Goal: Information Seeking & Learning: Learn about a topic

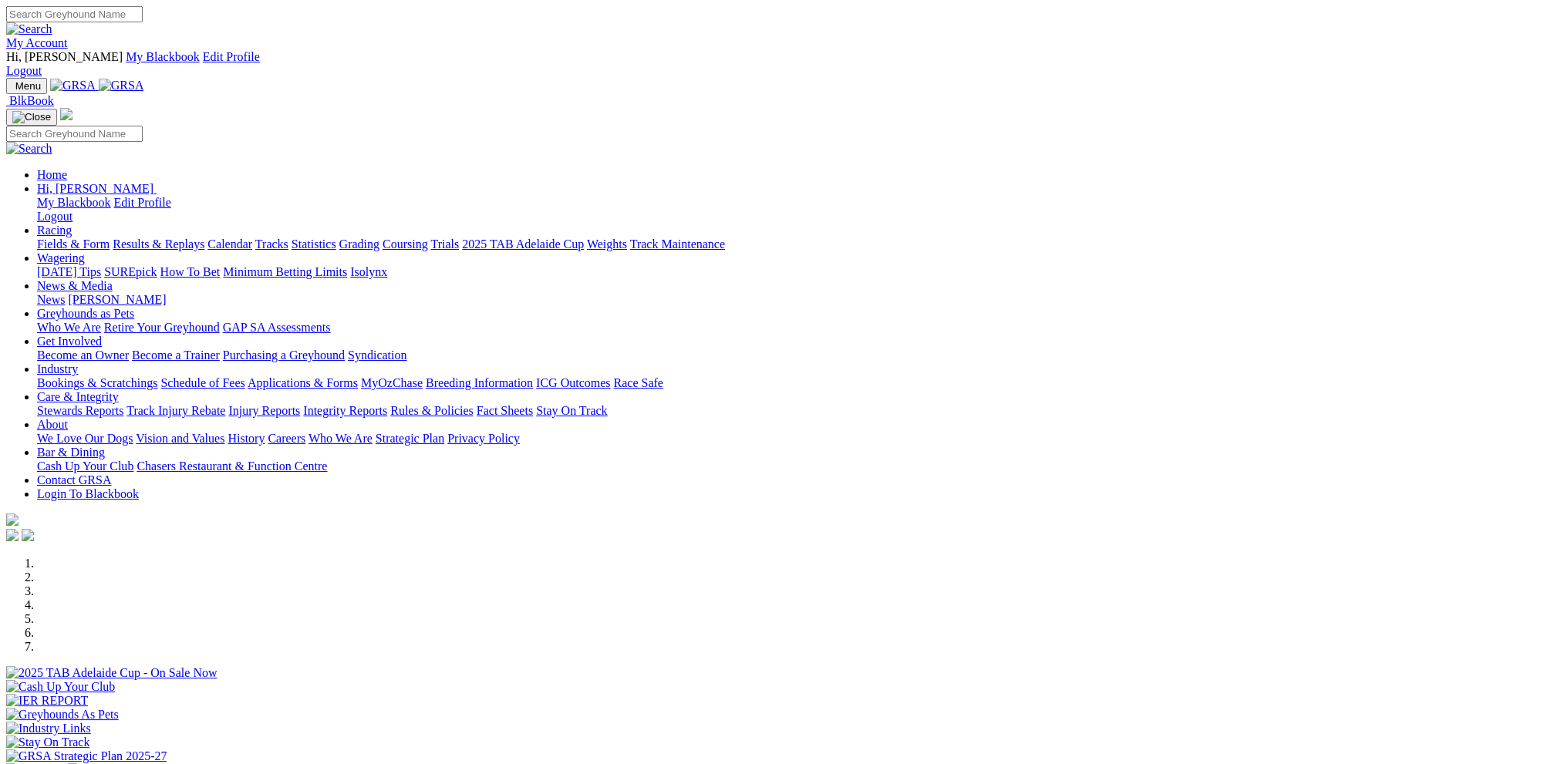
click at [68, 36] on link "My Account" at bounding box center [37, 42] width 62 height 13
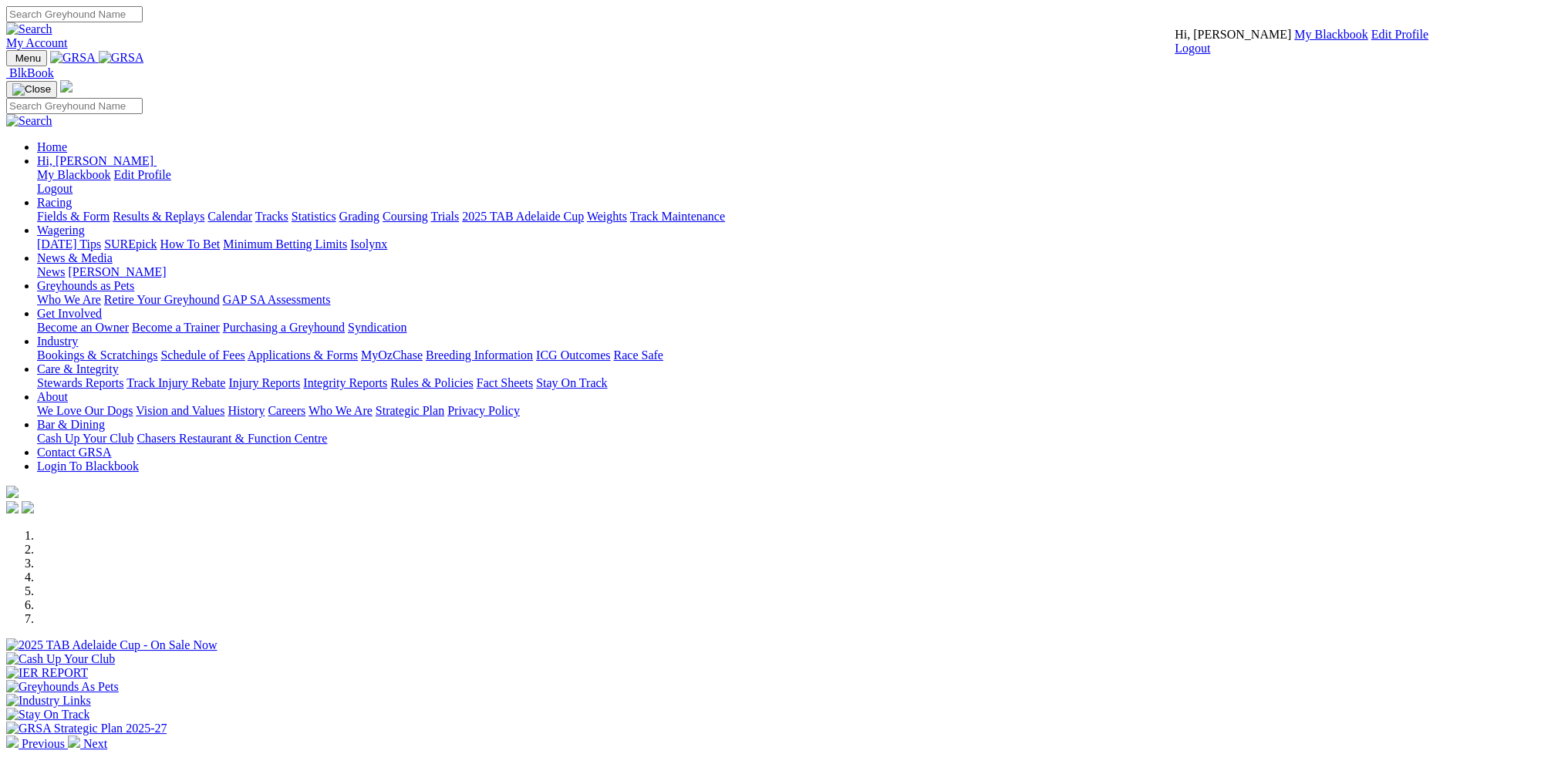
click at [1295, 41] on link "My Blackbook" at bounding box center [1331, 34] width 74 height 13
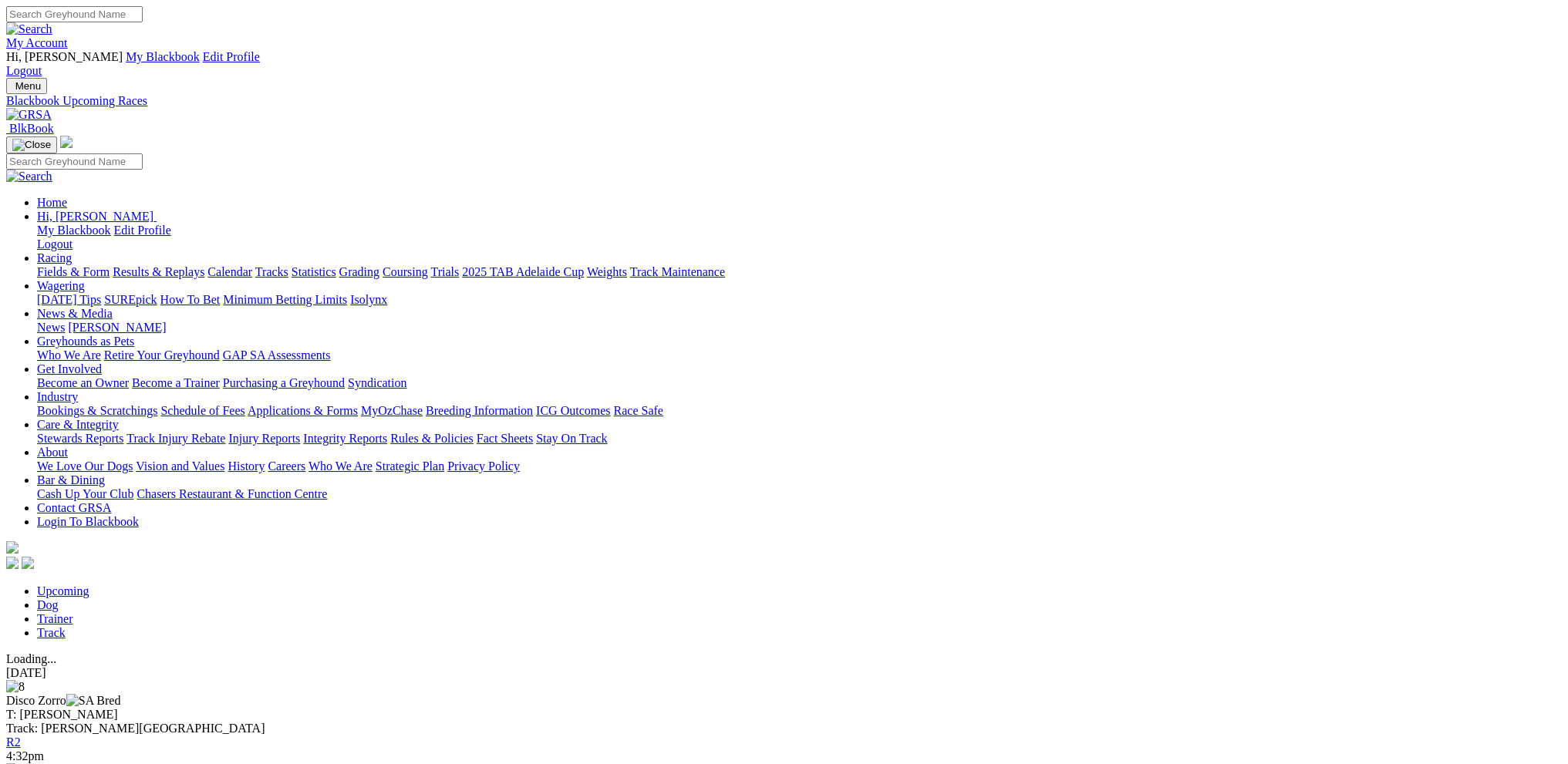
click at [21, 736] on link "R2" at bounding box center [13, 742] width 15 height 13
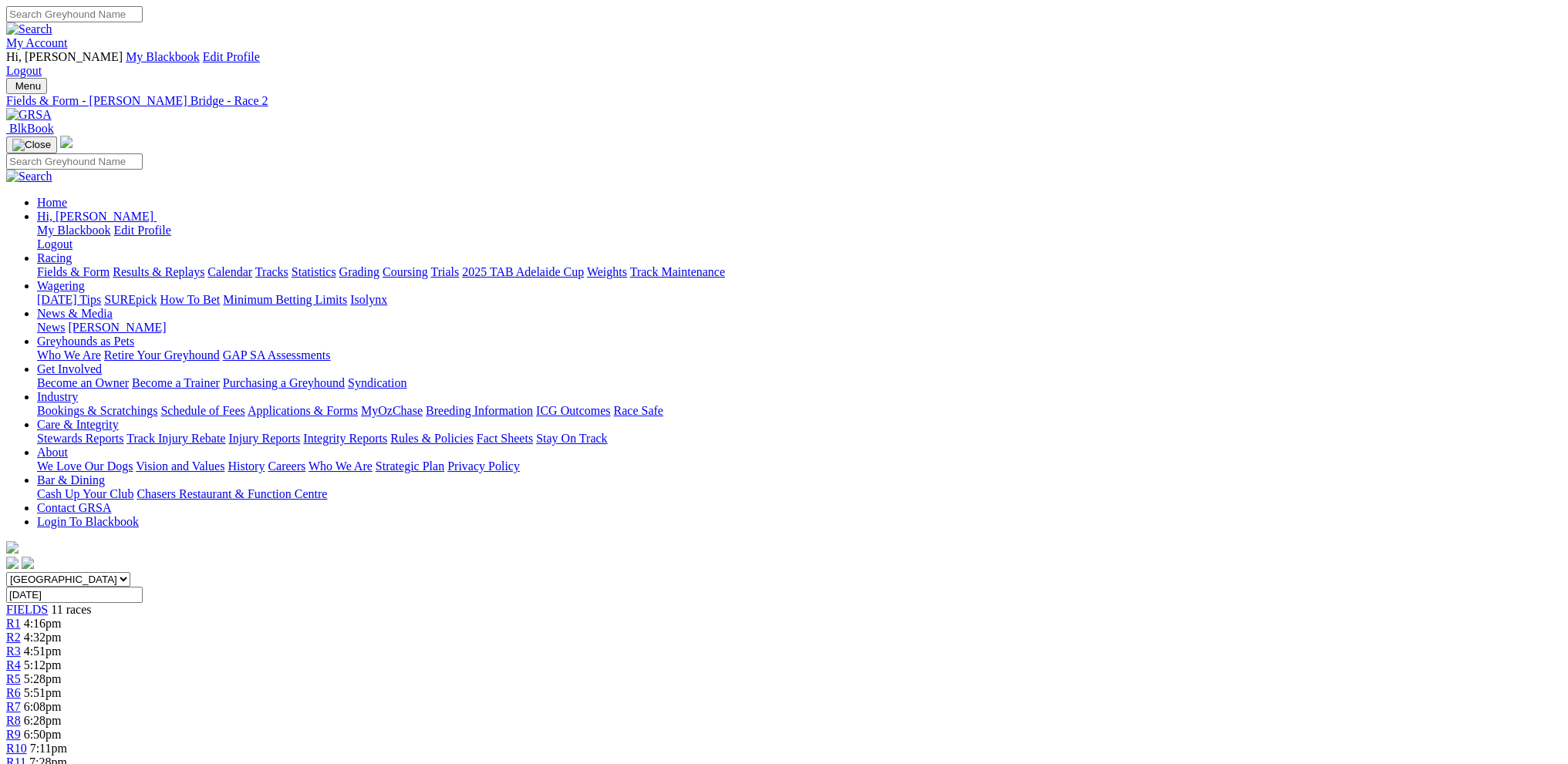
click at [21, 644] on span "R3" at bounding box center [13, 650] width 15 height 13
